Goal: Task Accomplishment & Management: Manage account settings

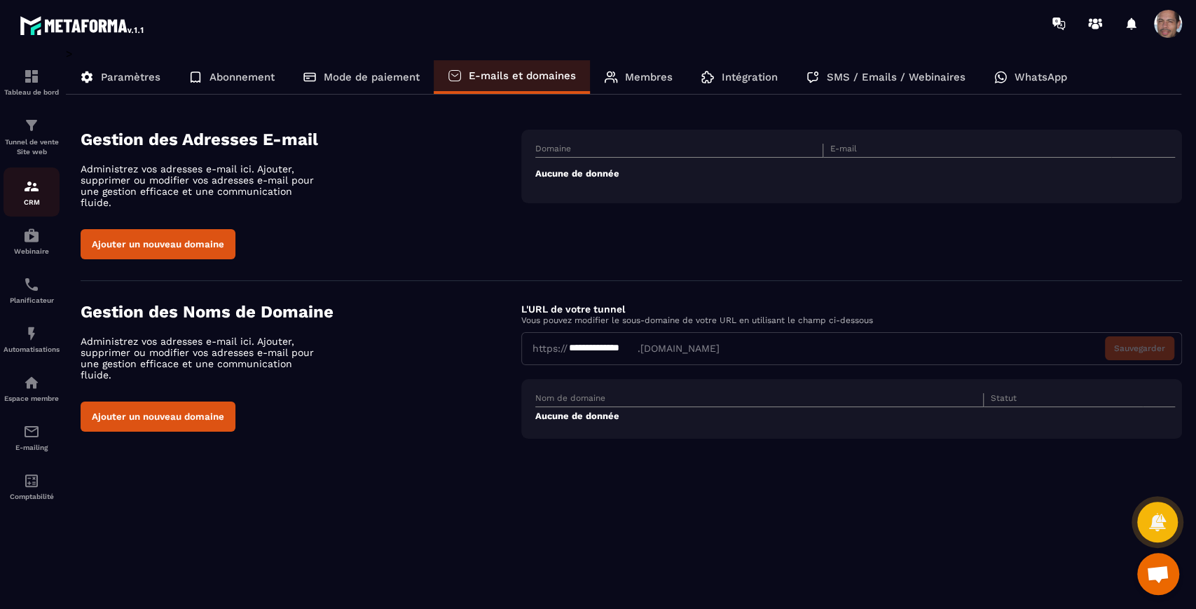
drag, startPoint x: 34, startPoint y: 177, endPoint x: 34, endPoint y: 192, distance: 14.7
click at [34, 177] on link "CRM" at bounding box center [32, 191] width 56 height 49
click at [44, 195] on div "CRM" at bounding box center [32, 192] width 56 height 28
click at [596, 74] on p "Membres" at bounding box center [649, 77] width 48 height 13
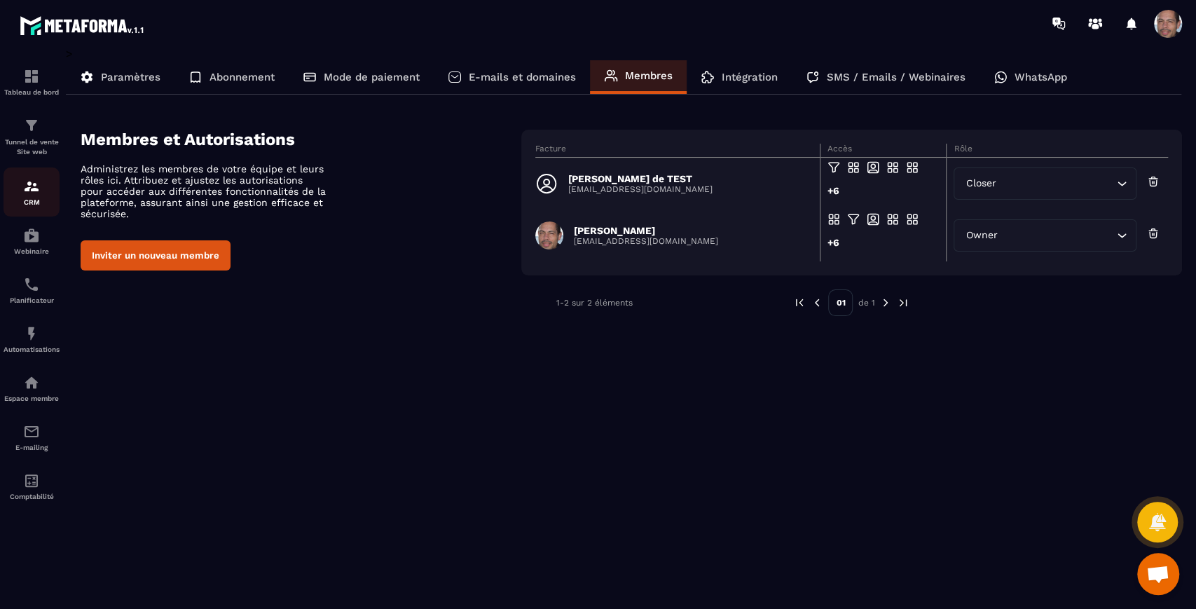
click at [35, 198] on div "CRM" at bounding box center [32, 192] width 56 height 28
click at [35, 199] on p "CRM" at bounding box center [32, 202] width 56 height 8
click at [36, 199] on p "CRM" at bounding box center [32, 202] width 56 height 8
click at [21, 71] on div "Tableau de bord" at bounding box center [32, 82] width 56 height 28
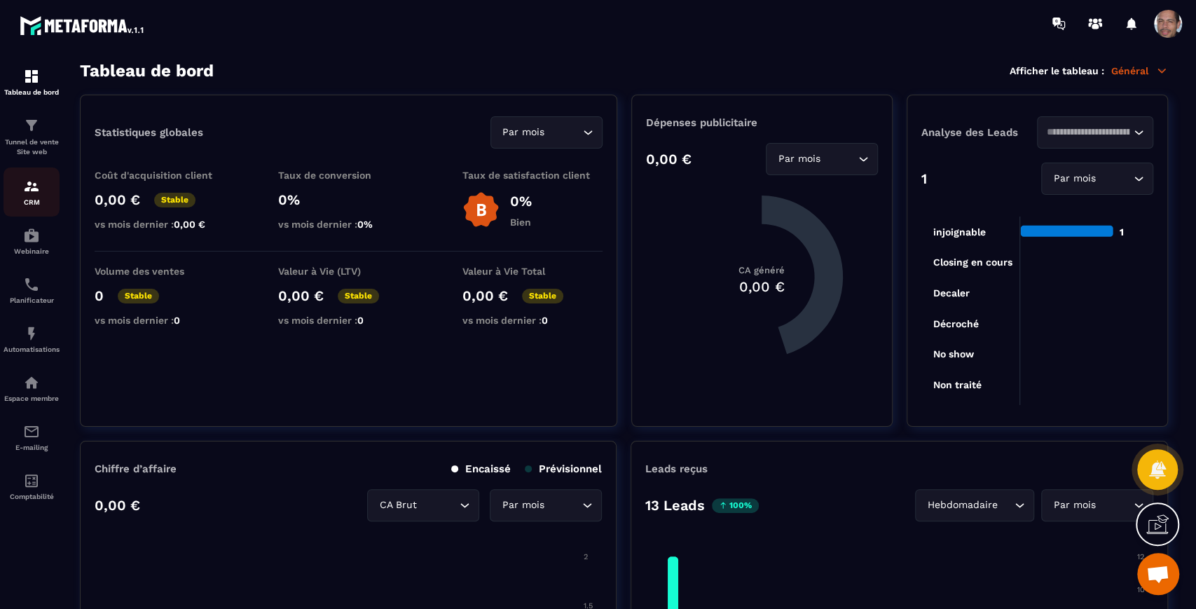
click at [33, 195] on img at bounding box center [31, 186] width 17 height 17
click at [29, 186] on img at bounding box center [31, 186] width 17 height 17
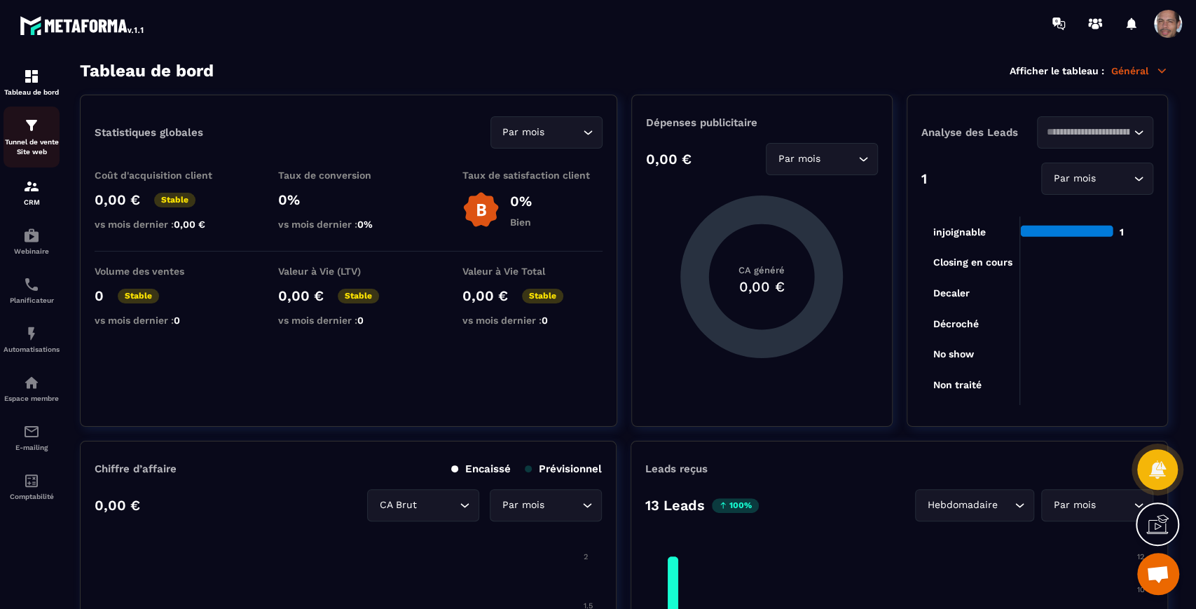
click at [44, 132] on div "Tunnel de vente Site web" at bounding box center [32, 137] width 56 height 40
click at [35, 198] on div "CRM" at bounding box center [32, 192] width 56 height 28
click at [38, 137] on div "Tunnel de vente Site web" at bounding box center [32, 137] width 56 height 40
click at [34, 193] on img at bounding box center [31, 186] width 17 height 17
click at [596, 65] on p "Général" at bounding box center [1139, 70] width 57 height 13
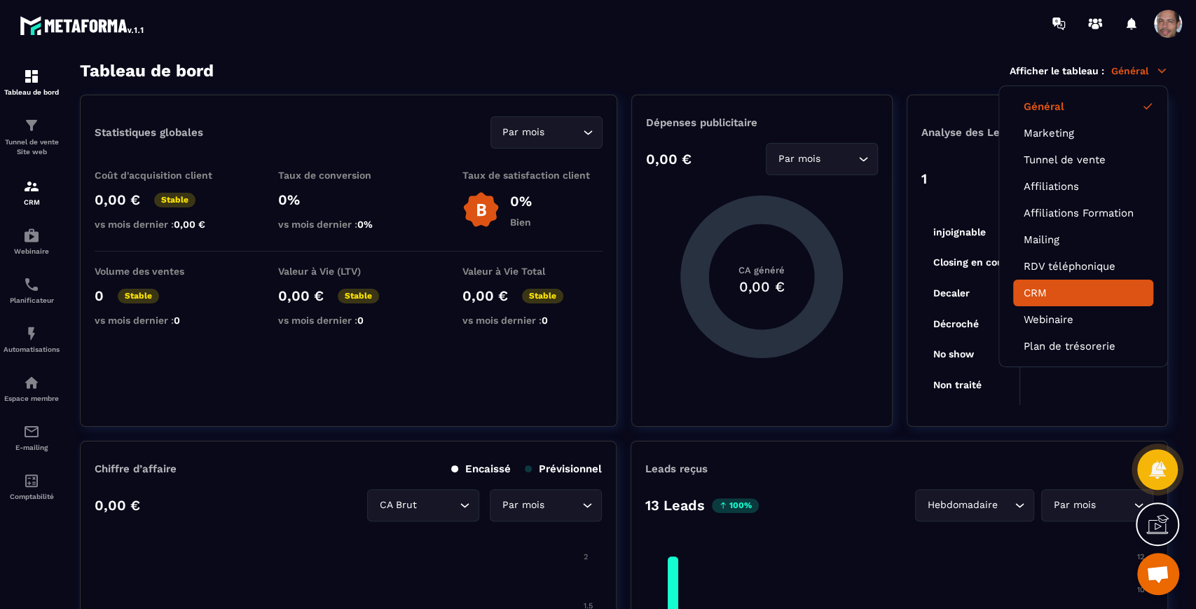
click at [596, 284] on li "CRM" at bounding box center [1083, 293] width 140 height 27
click at [596, 290] on link "CRM" at bounding box center [1083, 293] width 119 height 13
click at [596, 20] on span at bounding box center [1168, 24] width 28 height 28
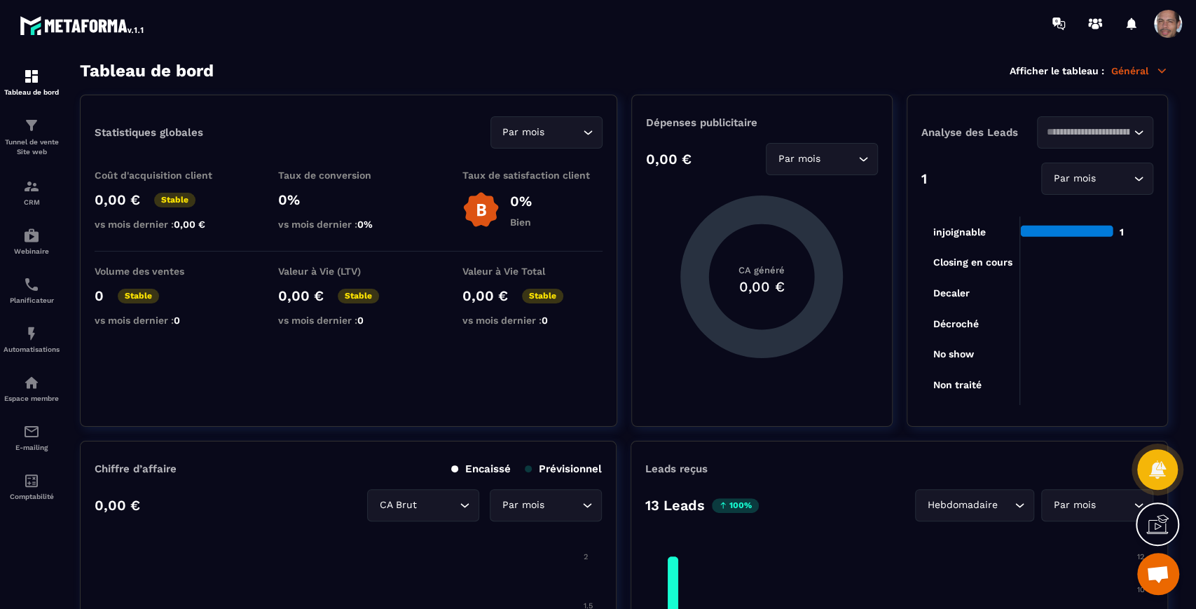
click at [596, 28] on span at bounding box center [1168, 24] width 28 height 28
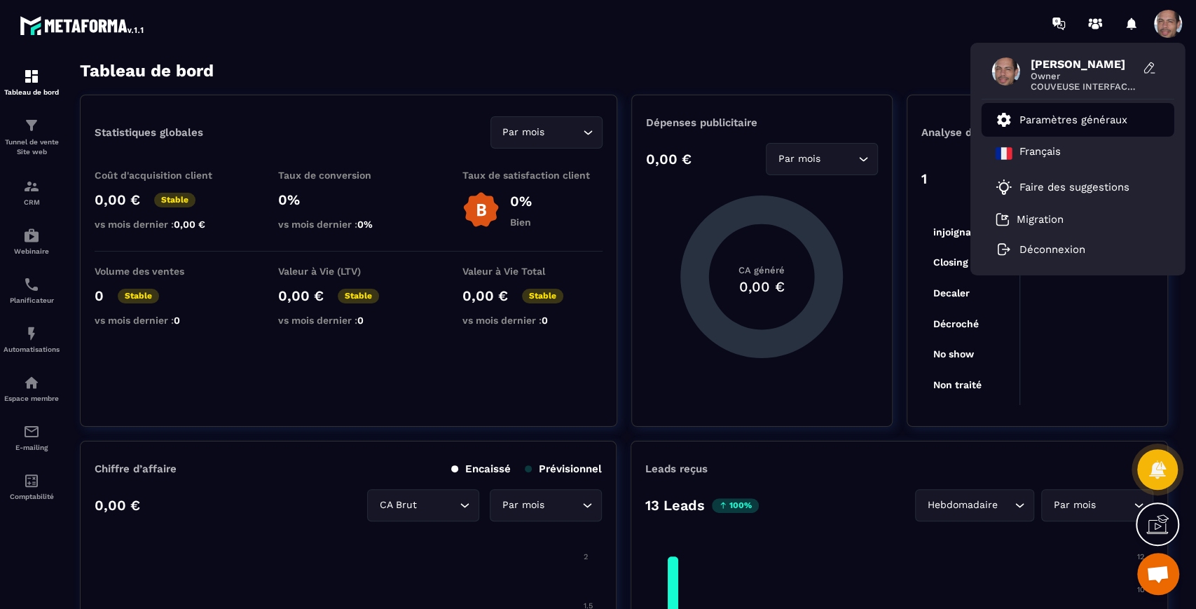
click at [596, 125] on li "Paramètres généraux" at bounding box center [1078, 120] width 193 height 34
click at [596, 125] on p "Paramètres généraux" at bounding box center [1074, 120] width 108 height 13
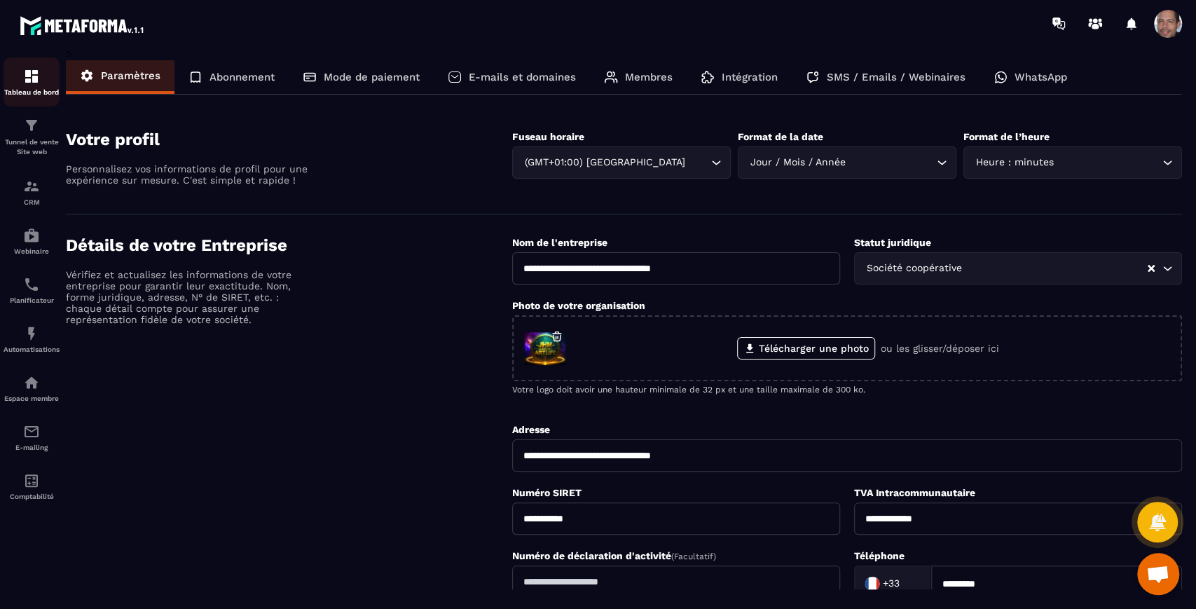
click at [41, 69] on div "Tableau de bord" at bounding box center [32, 82] width 56 height 28
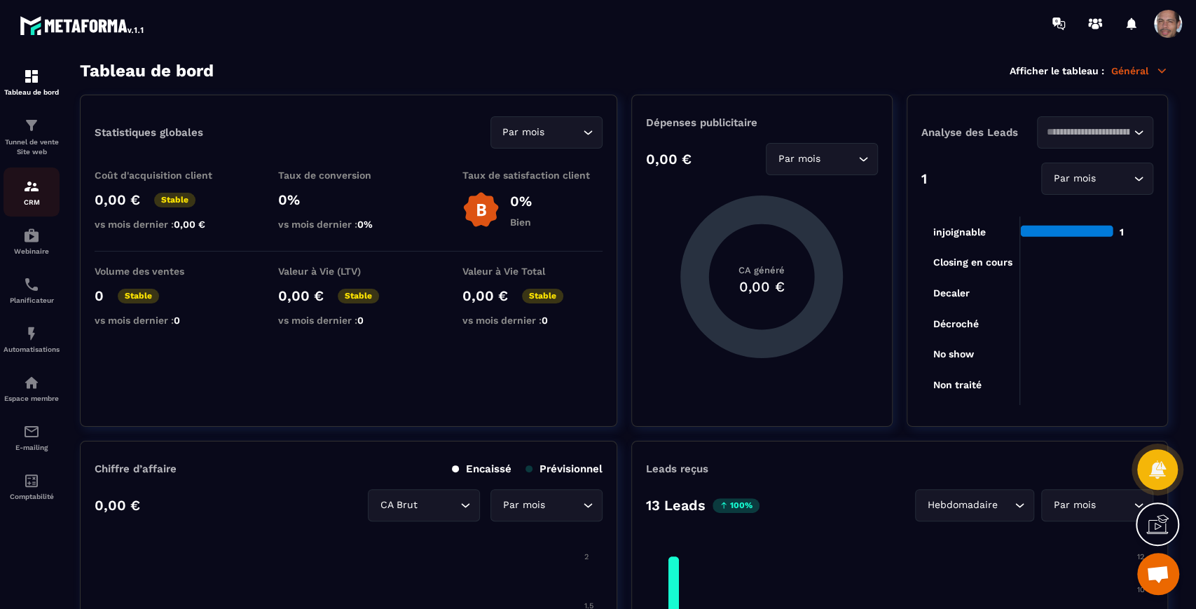
click at [36, 184] on img at bounding box center [31, 186] width 17 height 17
click at [596, 20] on span at bounding box center [1168, 24] width 28 height 28
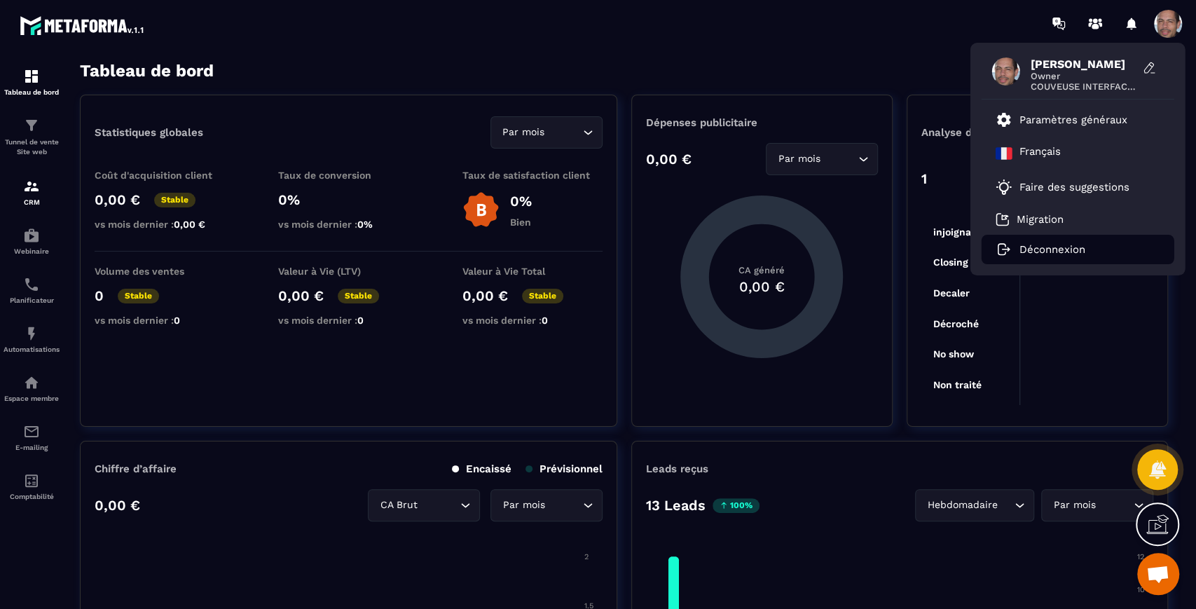
click at [596, 256] on p "Déconnexion" at bounding box center [1053, 249] width 66 height 13
